Goal: Communication & Community: Answer question/provide support

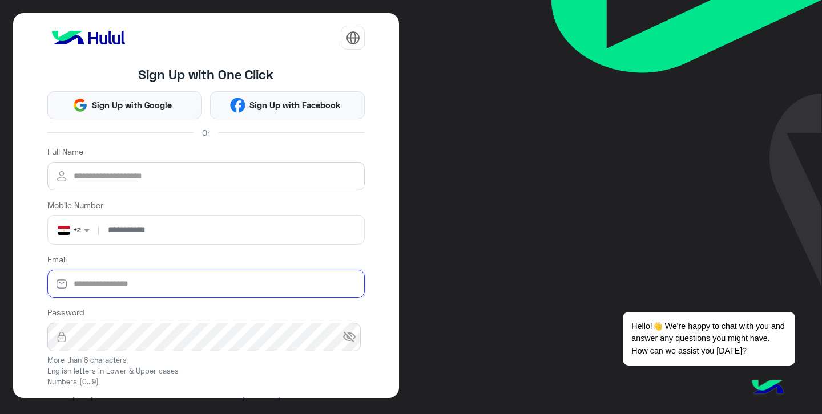
type input "**********"
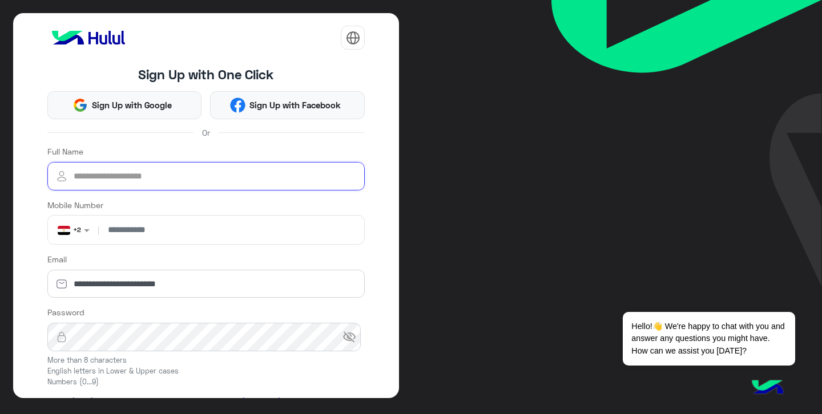
click at [213, 176] on input "Full Name" at bounding box center [206, 176] width 318 height 29
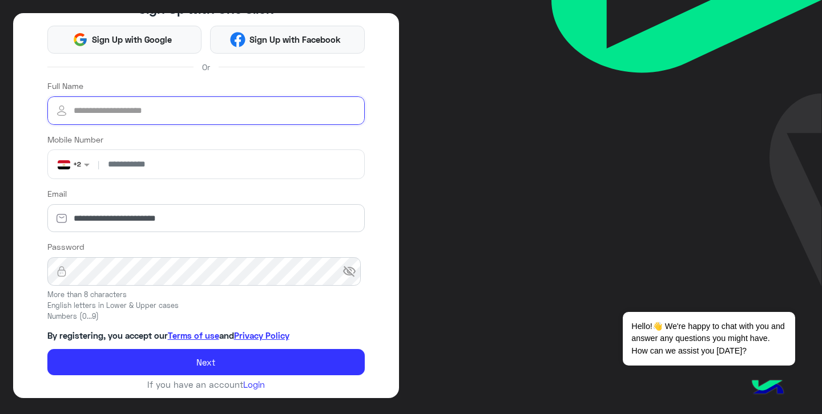
scroll to position [70, 0]
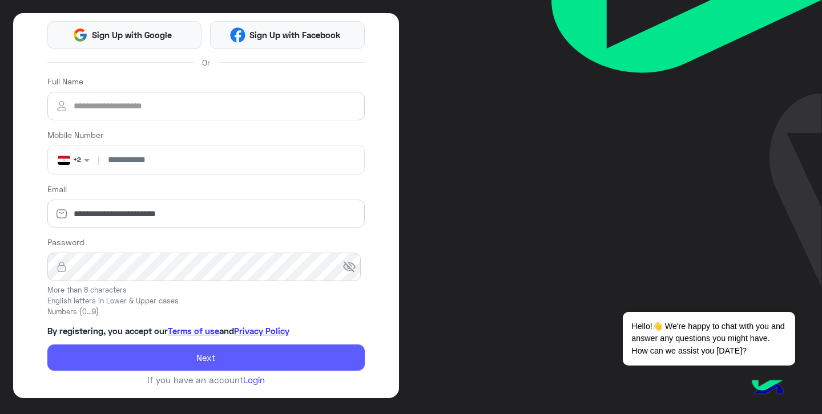
click at [236, 355] on form "**********" at bounding box center [206, 223] width 318 height 296
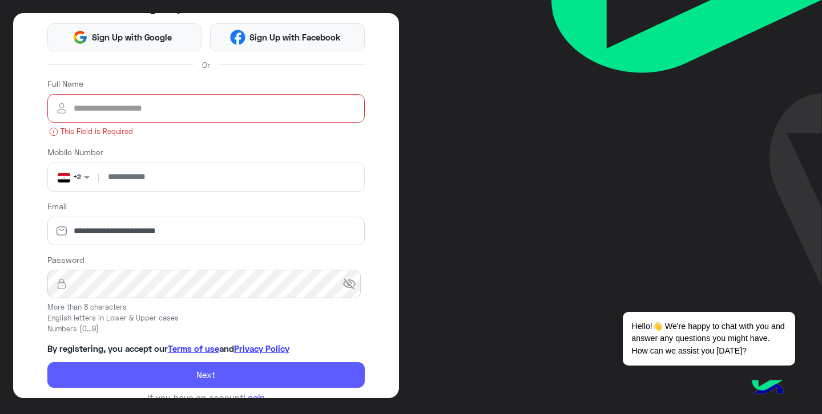
scroll to position [85, 0]
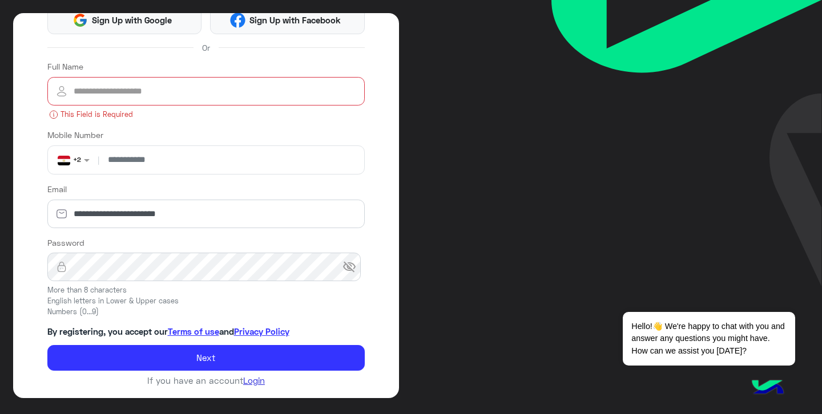
click at [257, 380] on link "Login" at bounding box center [254, 381] width 22 height 10
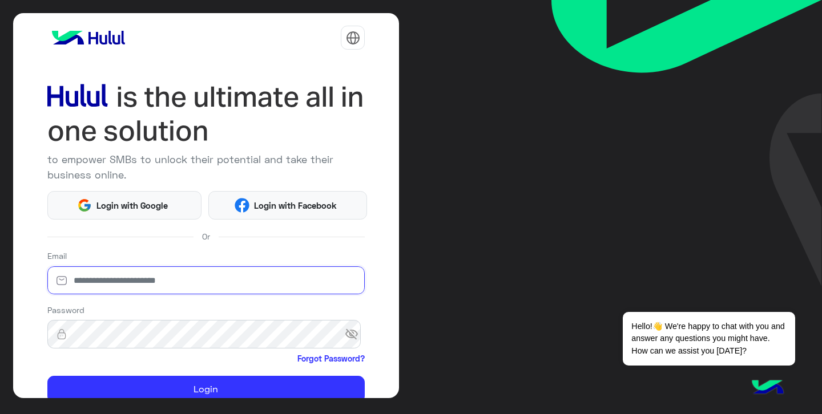
type input "**********"
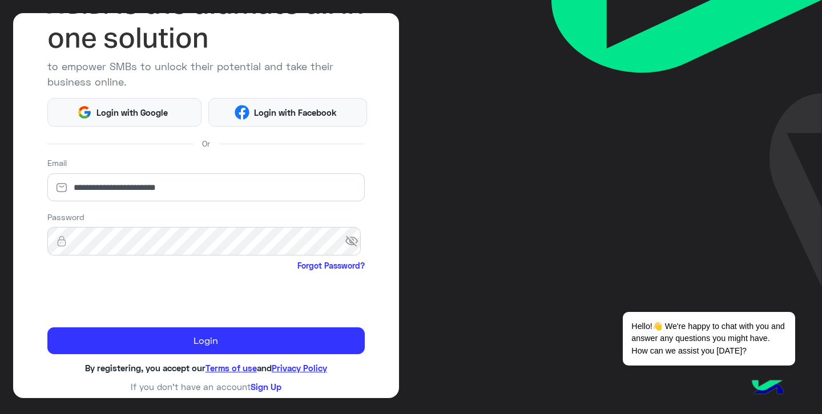
scroll to position [95, 0]
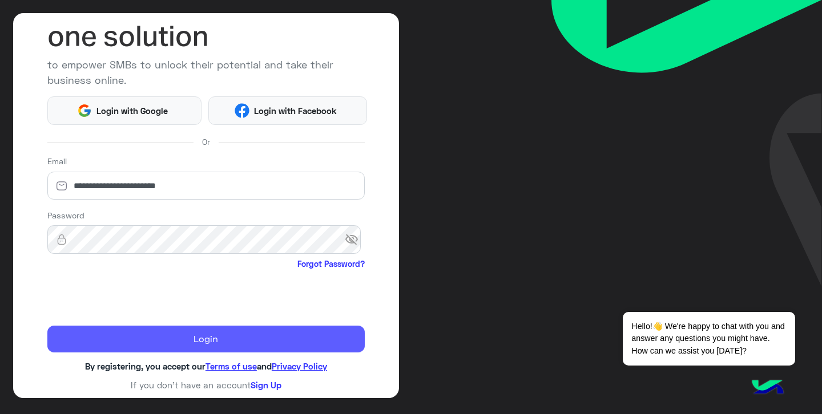
click at [174, 343] on button "Login" at bounding box center [206, 339] width 318 height 27
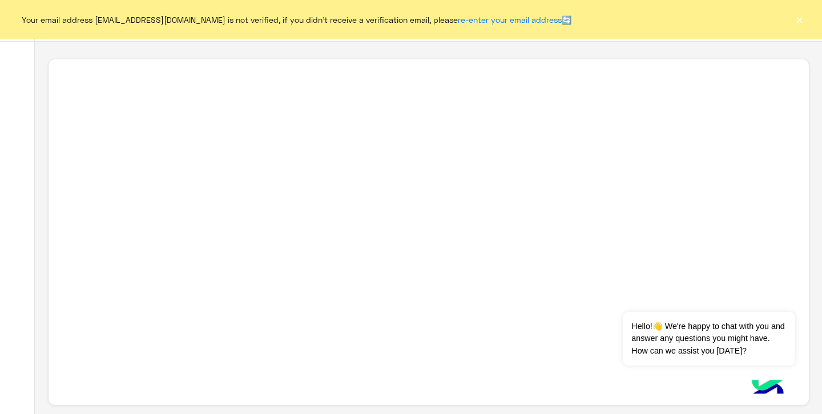
click at [797, 19] on button "×" at bounding box center [798, 19] width 11 height 11
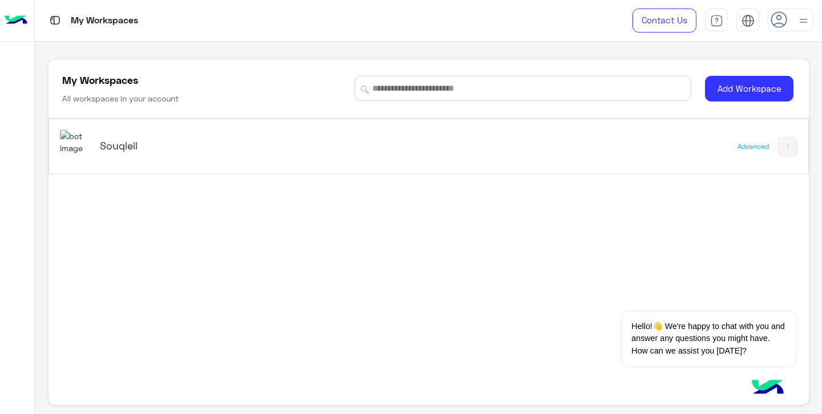
click at [129, 136] on div "Souqleil" at bounding box center [281, 146] width 442 height 33
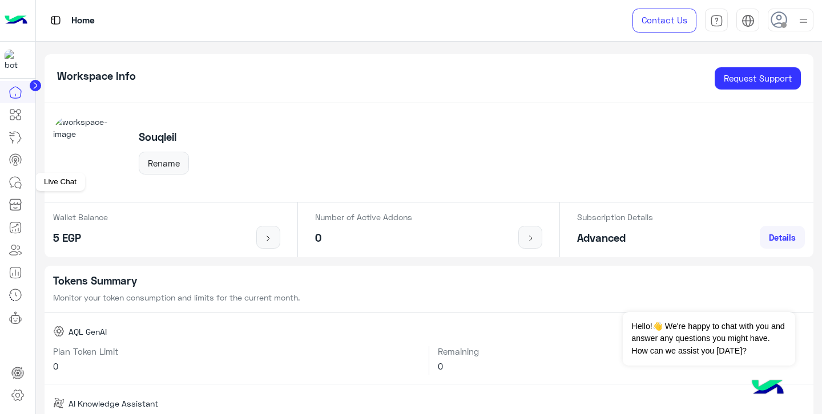
click at [22, 185] on link at bounding box center [15, 182] width 31 height 23
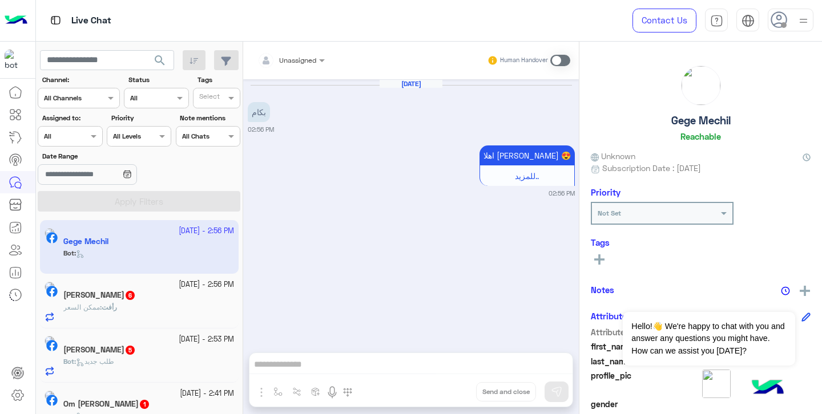
click at [72, 134] on div at bounding box center [69, 135] width 63 height 11
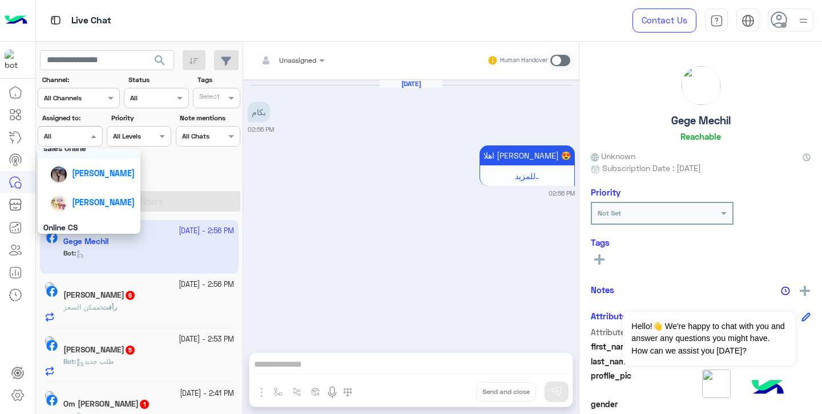
scroll to position [131, 0]
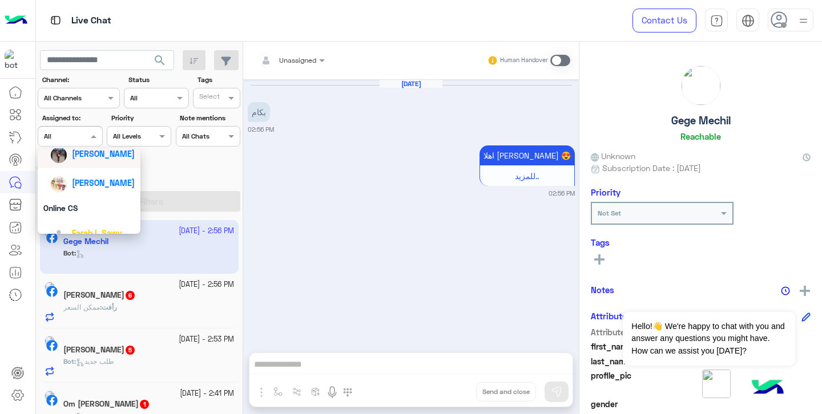
click at [15, 159] on icon at bounding box center [16, 160] width 14 height 14
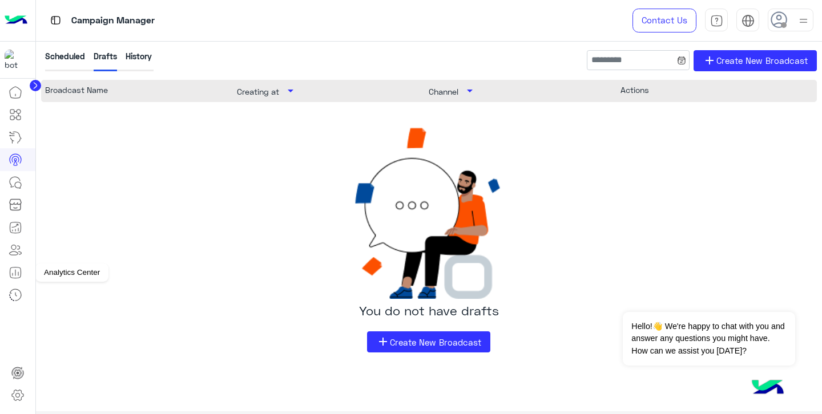
click at [19, 272] on icon at bounding box center [16, 273] width 14 height 14
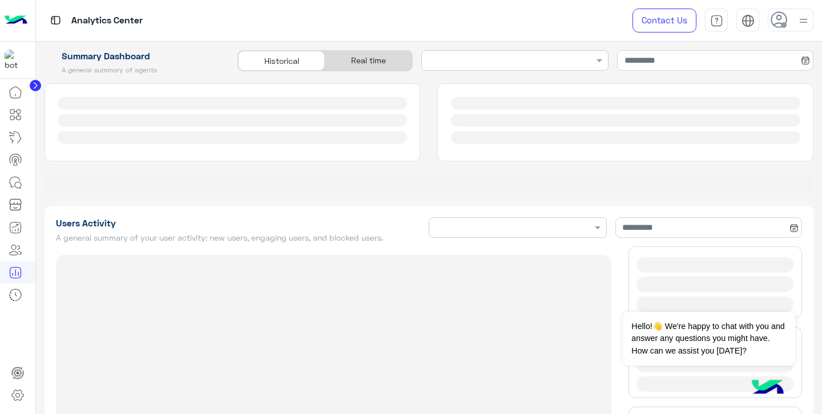
type input "**********"
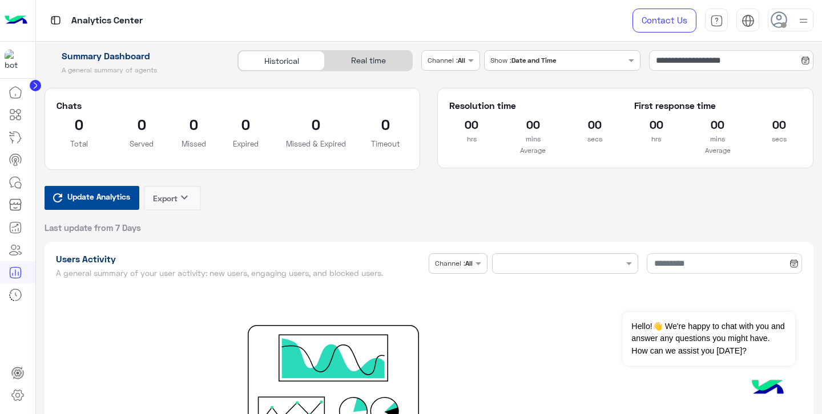
click at [374, 63] on div "Real time" at bounding box center [368, 61] width 87 height 20
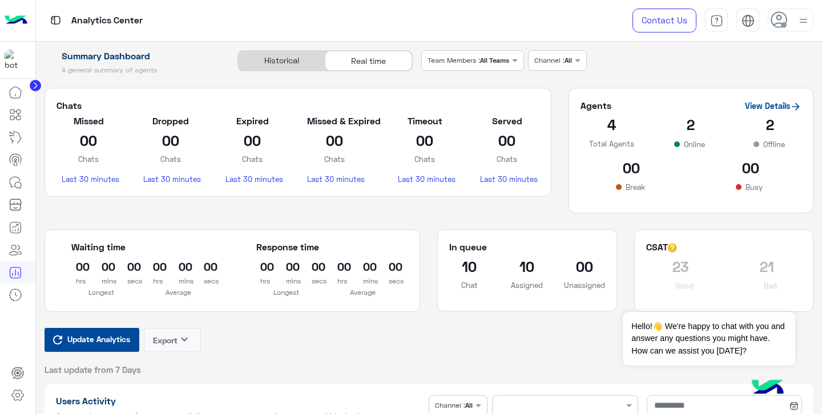
click at [87, 345] on span "Update Analytics" at bounding box center [98, 339] width 68 height 15
click at [790, 103] on icon at bounding box center [795, 106] width 11 height 11
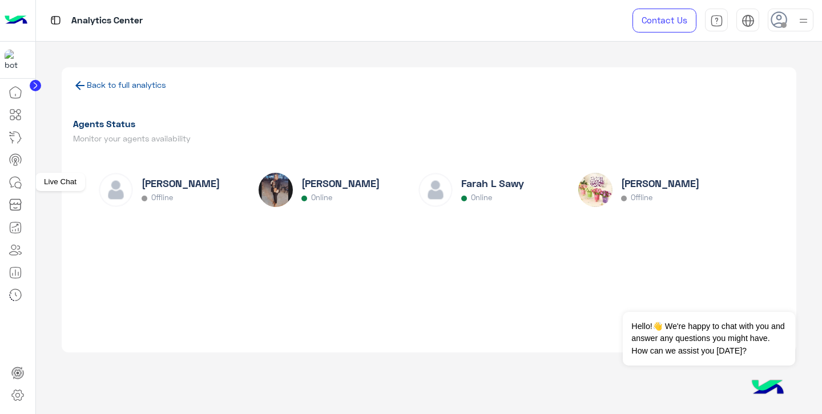
click at [18, 181] on icon at bounding box center [16, 183] width 14 height 14
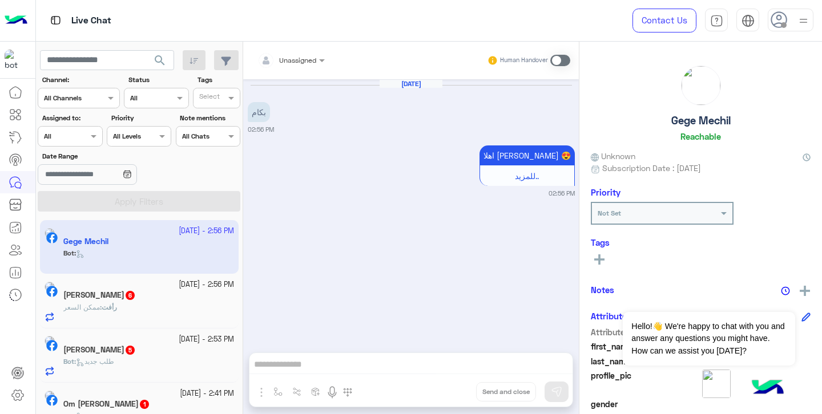
click at [115, 301] on div "[PERSON_NAME] 6" at bounding box center [148, 297] width 171 height 12
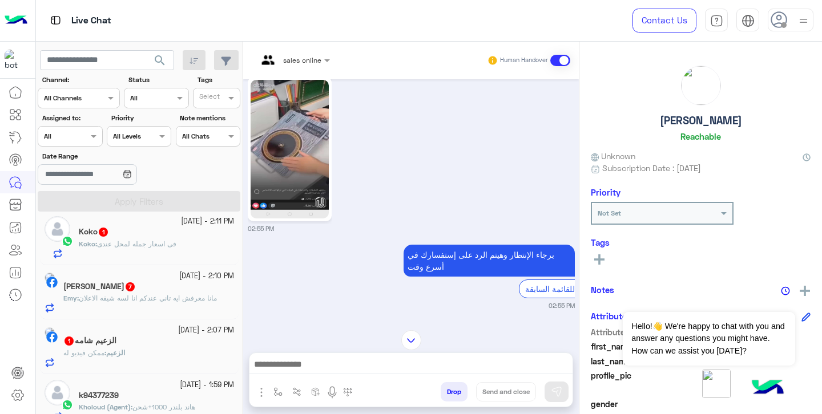
scroll to position [328, 0]
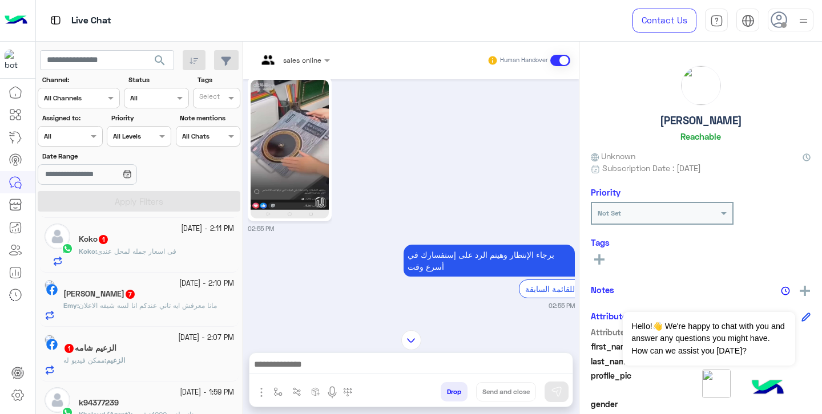
click at [76, 139] on div at bounding box center [69, 135] width 63 height 11
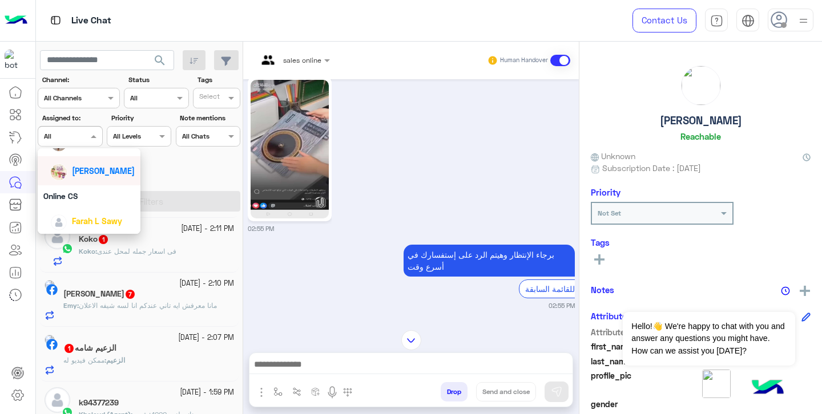
scroll to position [144, 0]
click at [89, 217] on span "Farah L Sawy" at bounding box center [97, 220] width 50 height 10
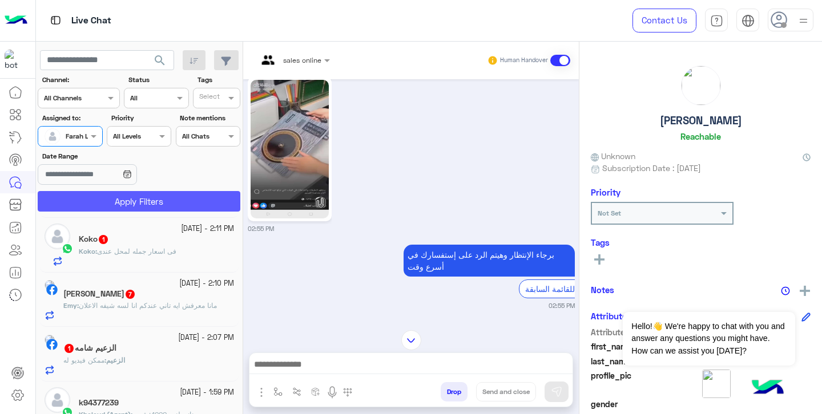
click at [111, 206] on button "Apply Filters" at bounding box center [139, 201] width 203 height 21
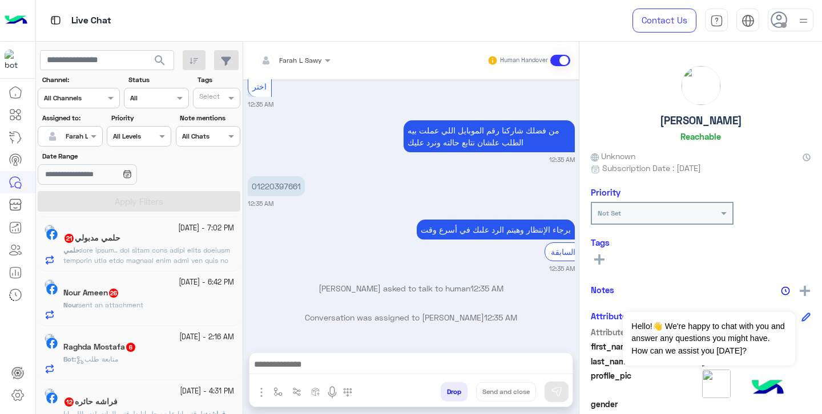
scroll to position [221, 0]
click at [143, 304] on span "sent an attachment" at bounding box center [110, 304] width 65 height 9
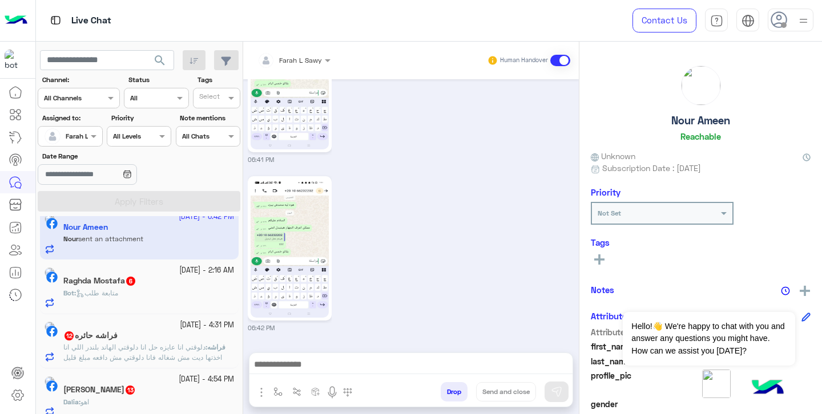
scroll to position [310, 0]
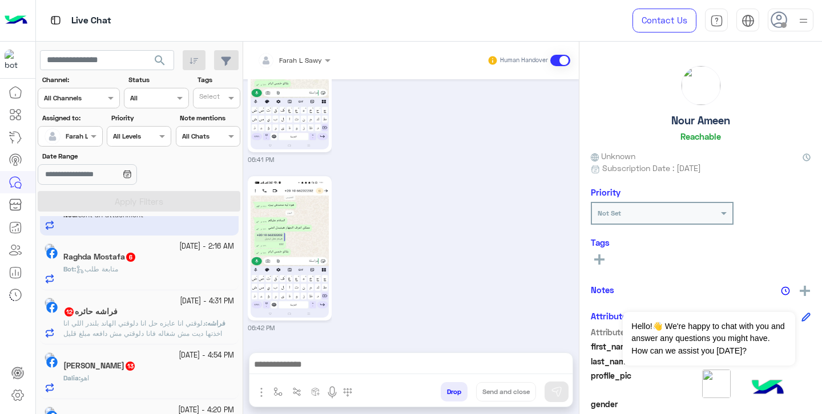
click at [135, 375] on div "Dalia : اهو" at bounding box center [148, 383] width 171 height 20
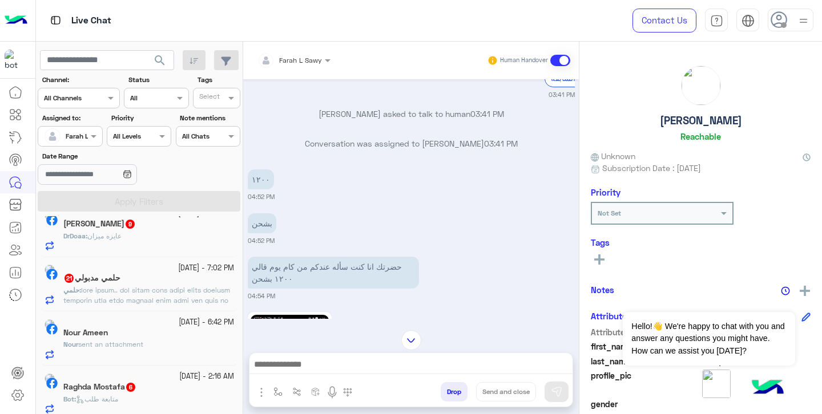
scroll to position [180, 0]
click at [132, 300] on span at bounding box center [147, 358] width 168 height 142
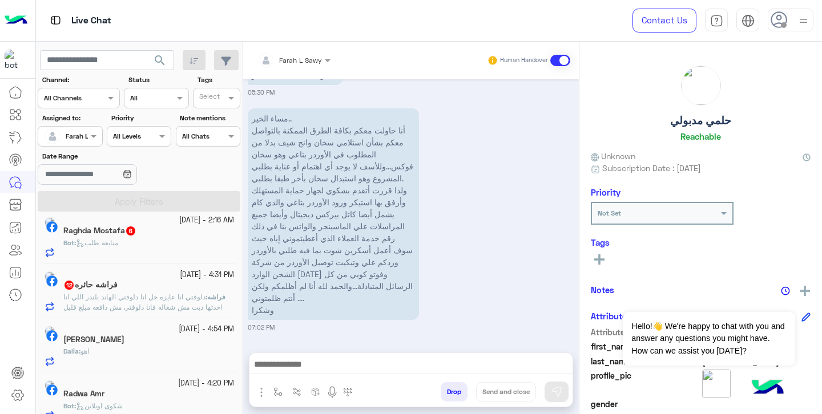
scroll to position [351, 0]
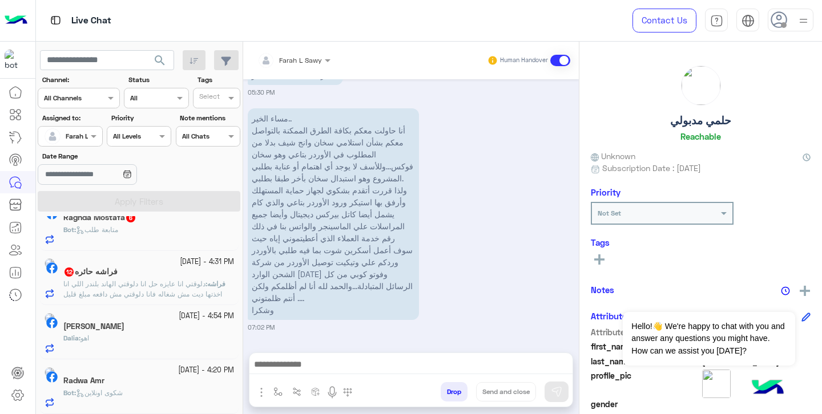
click at [150, 383] on div "Radwa Amr" at bounding box center [148, 382] width 171 height 12
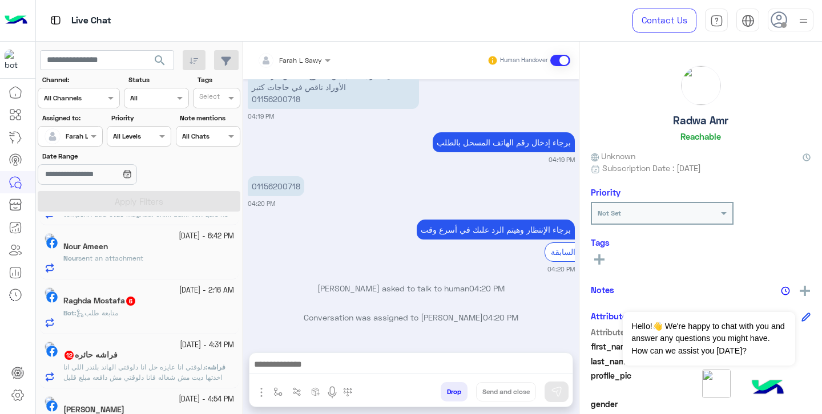
scroll to position [253, 0]
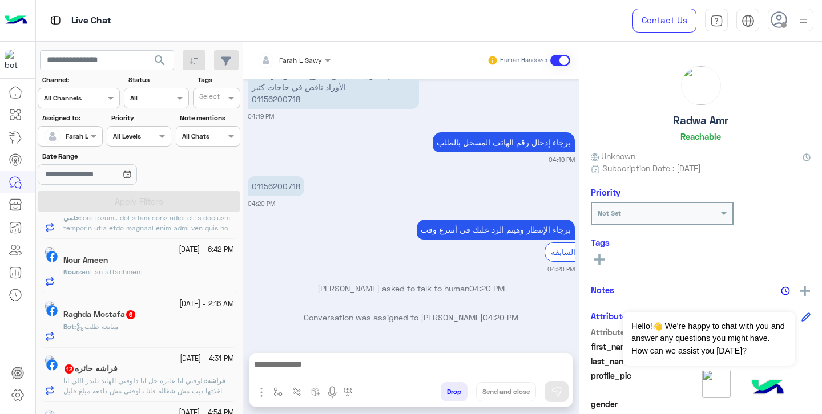
click at [84, 140] on div "Farah L Sawy" at bounding box center [87, 136] width 42 height 10
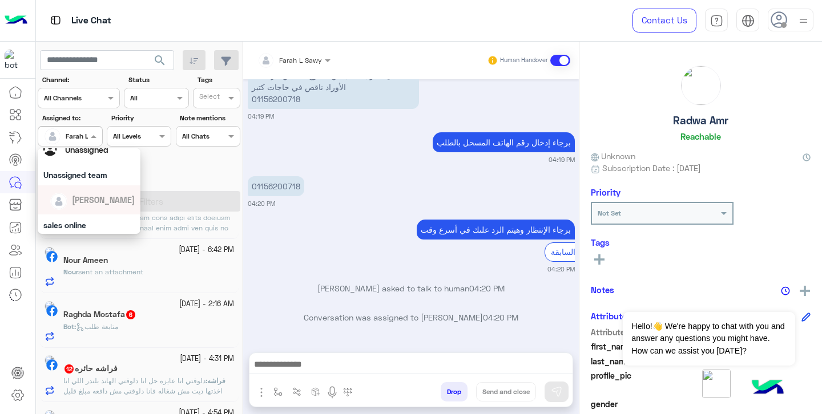
scroll to position [23, 0]
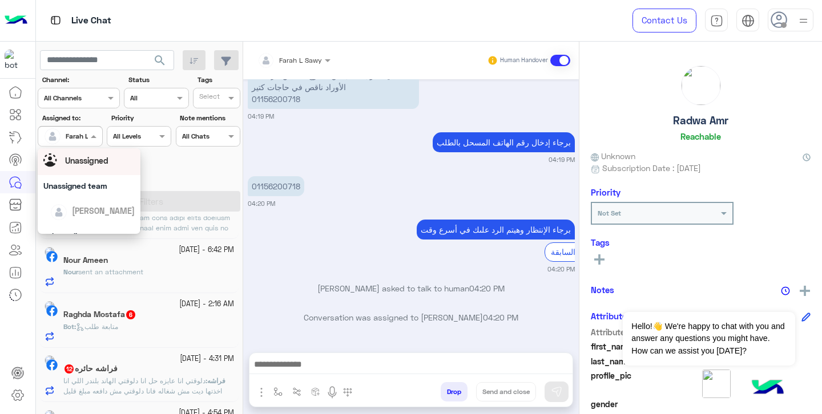
click at [87, 168] on div "Unassigned" at bounding box center [88, 161] width 91 height 20
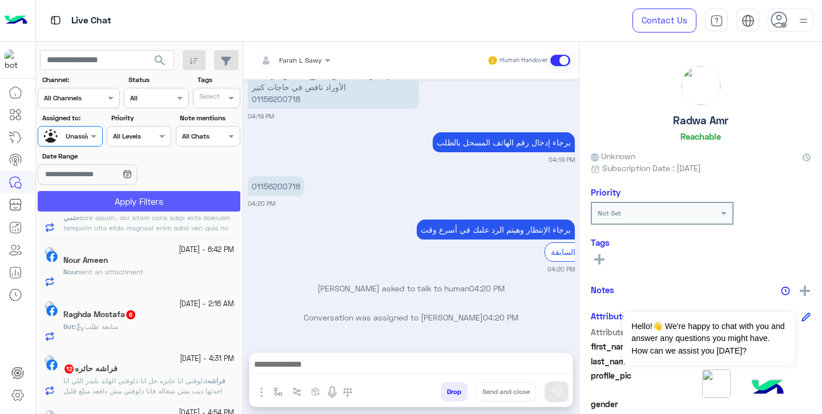
click at [104, 204] on button "Apply Filters" at bounding box center [139, 201] width 203 height 21
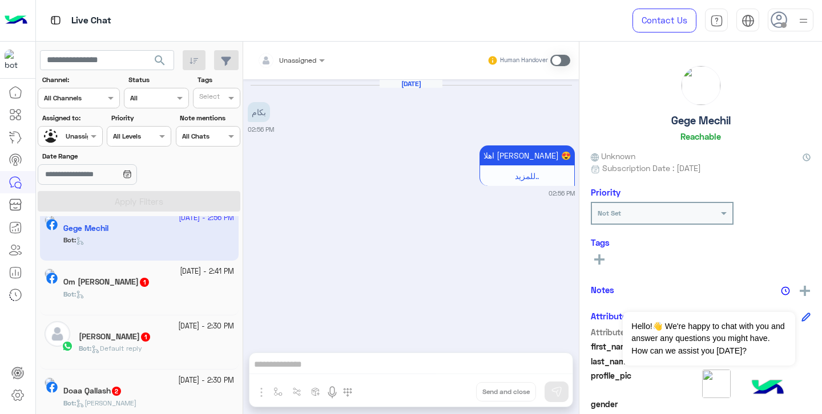
scroll to position [14, 0]
click at [133, 336] on h5 "[PERSON_NAME] 1" at bounding box center [115, 336] width 72 height 10
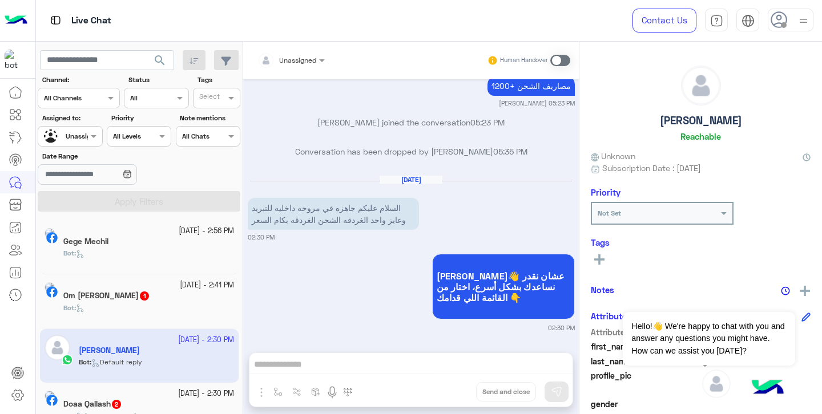
click at [80, 136] on div at bounding box center [69, 135] width 63 height 11
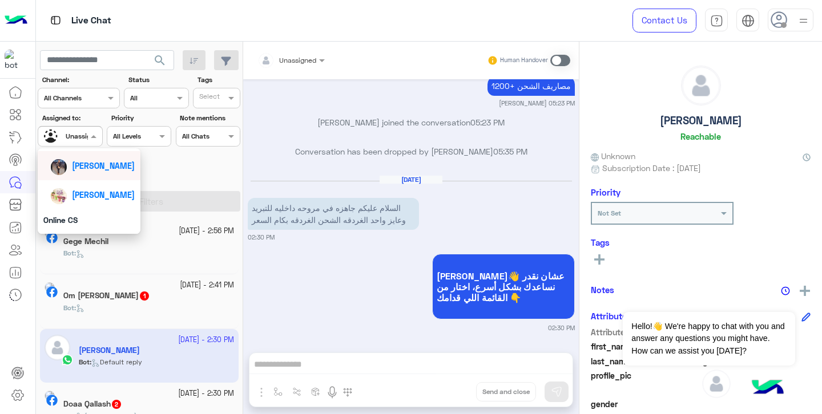
scroll to position [122, 0]
click at [102, 199] on div "[PERSON_NAME]" at bounding box center [92, 191] width 84 height 20
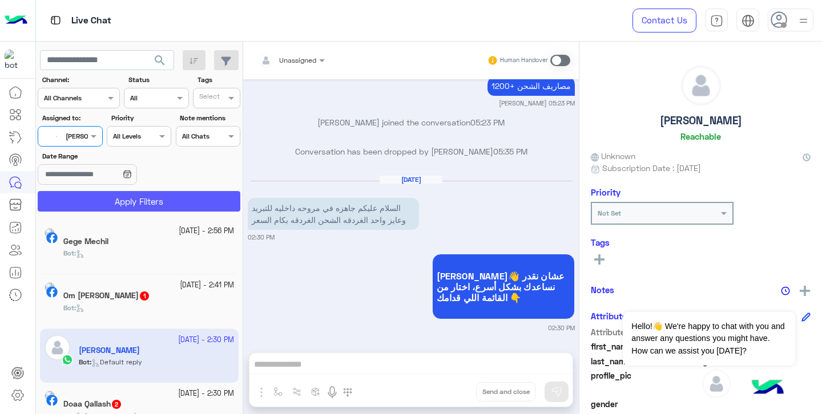
click at [142, 209] on button "Apply Filters" at bounding box center [139, 201] width 203 height 21
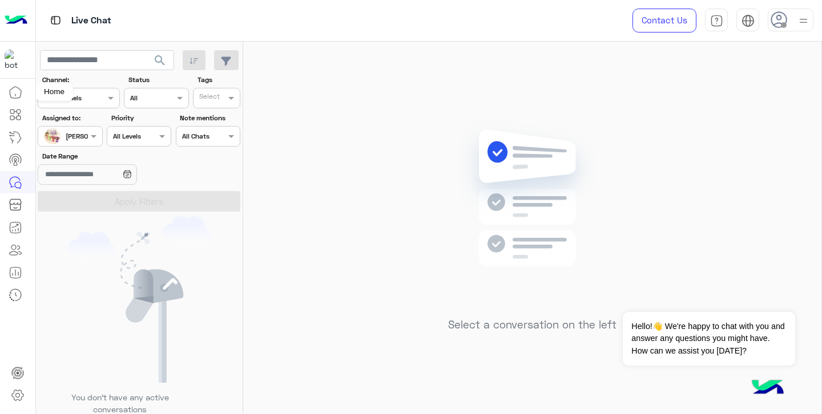
click at [22, 94] on link at bounding box center [15, 92] width 31 height 23
